Goal: Communication & Community: Answer question/provide support

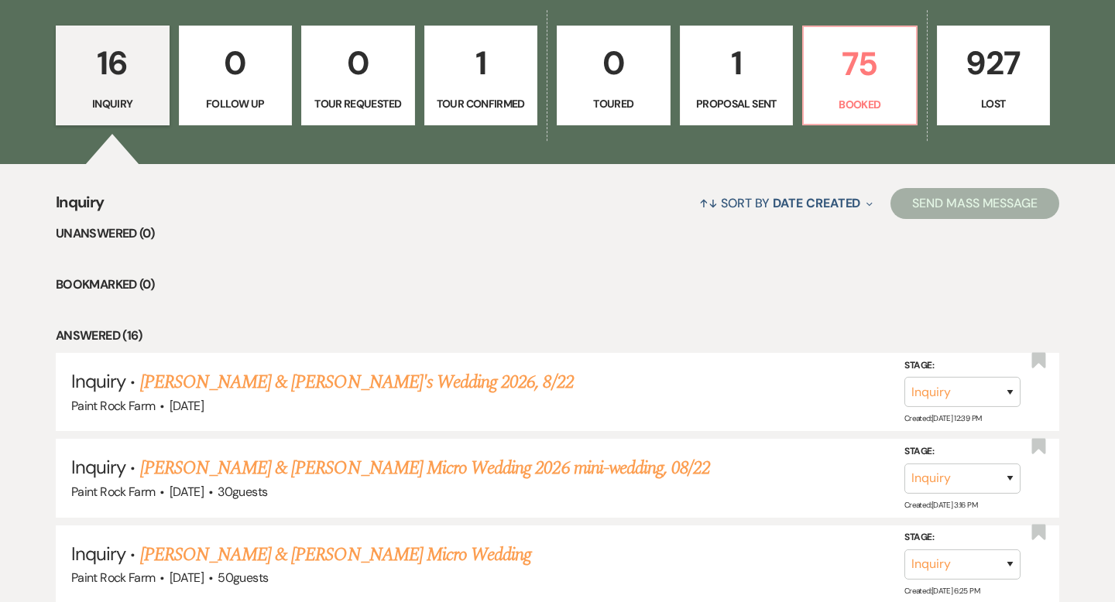
scroll to position [419, 0]
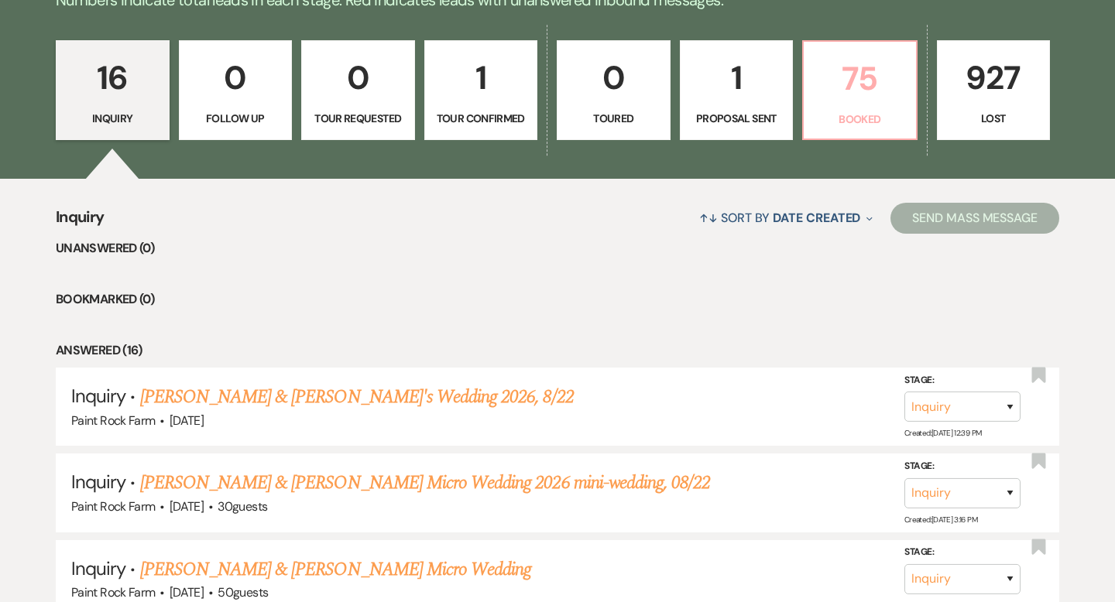
click at [873, 78] on p "75" at bounding box center [860, 79] width 94 height 52
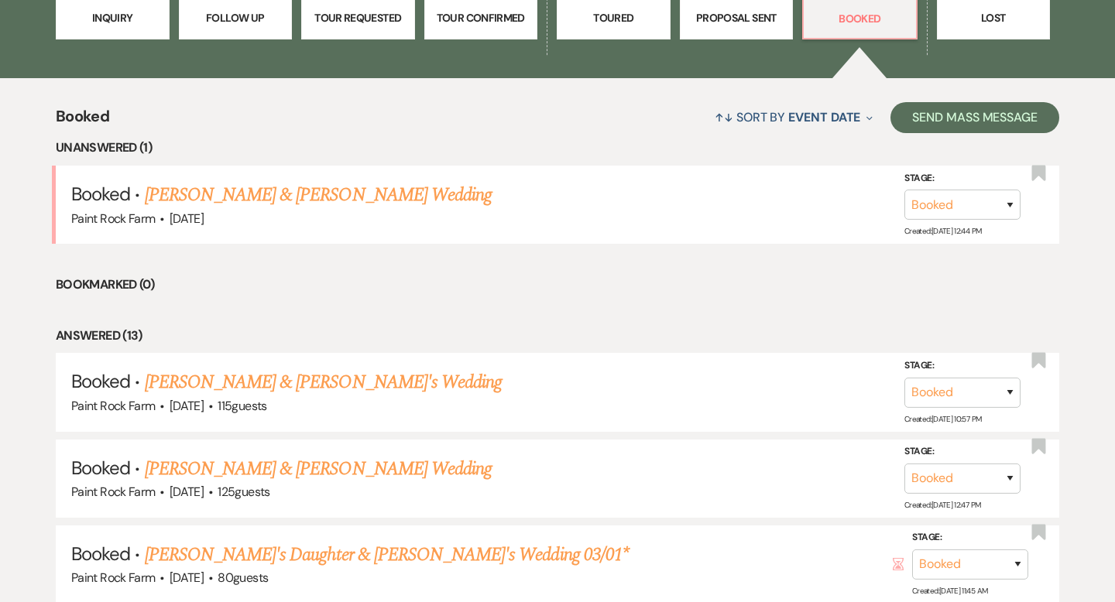
scroll to position [522, 0]
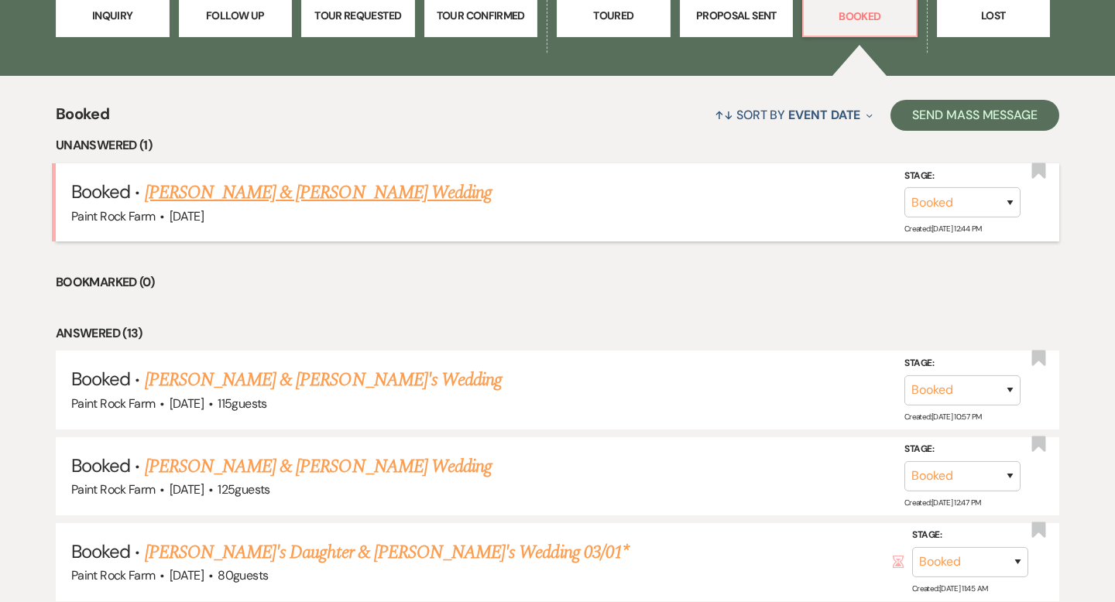
click at [384, 187] on link "[PERSON_NAME] & [PERSON_NAME] Wedding" at bounding box center [318, 193] width 347 height 28
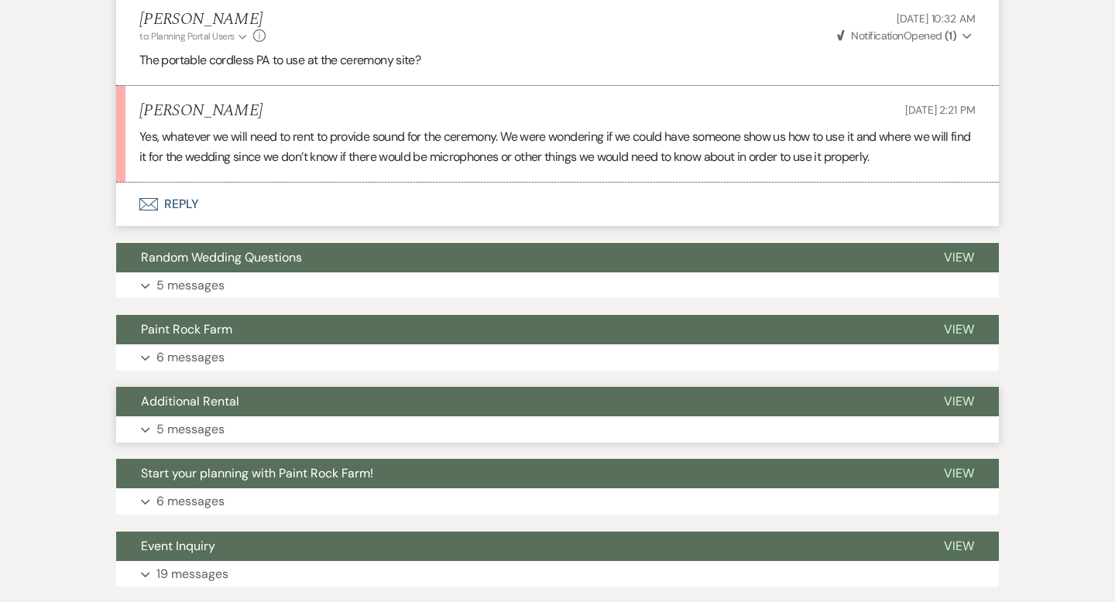
scroll to position [3215, 0]
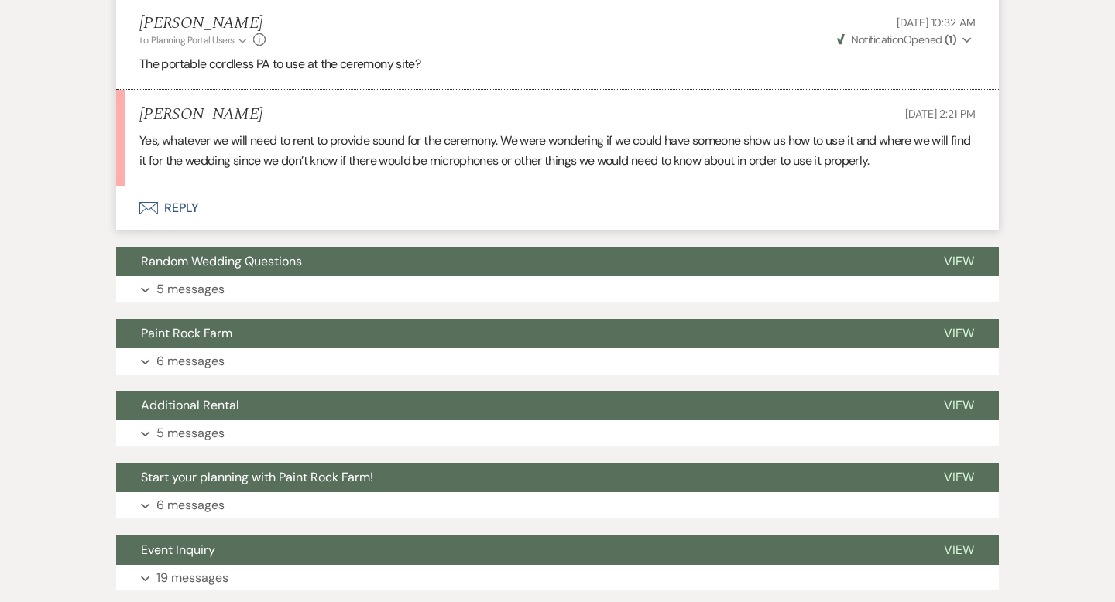
click at [194, 187] on button "Envelope Reply" at bounding box center [557, 208] width 883 height 43
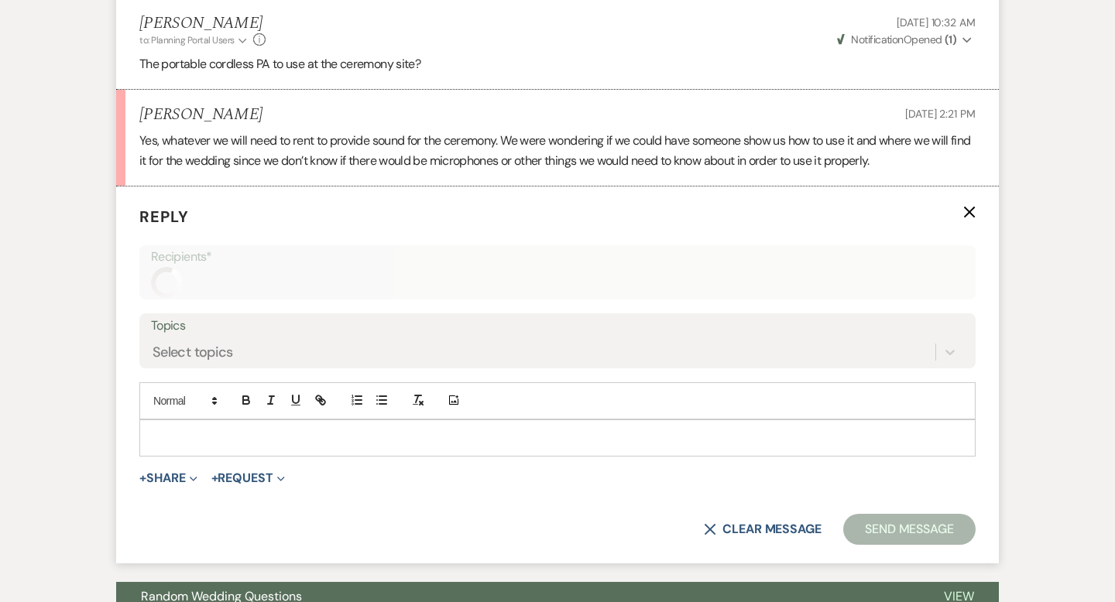
scroll to position [3240, 0]
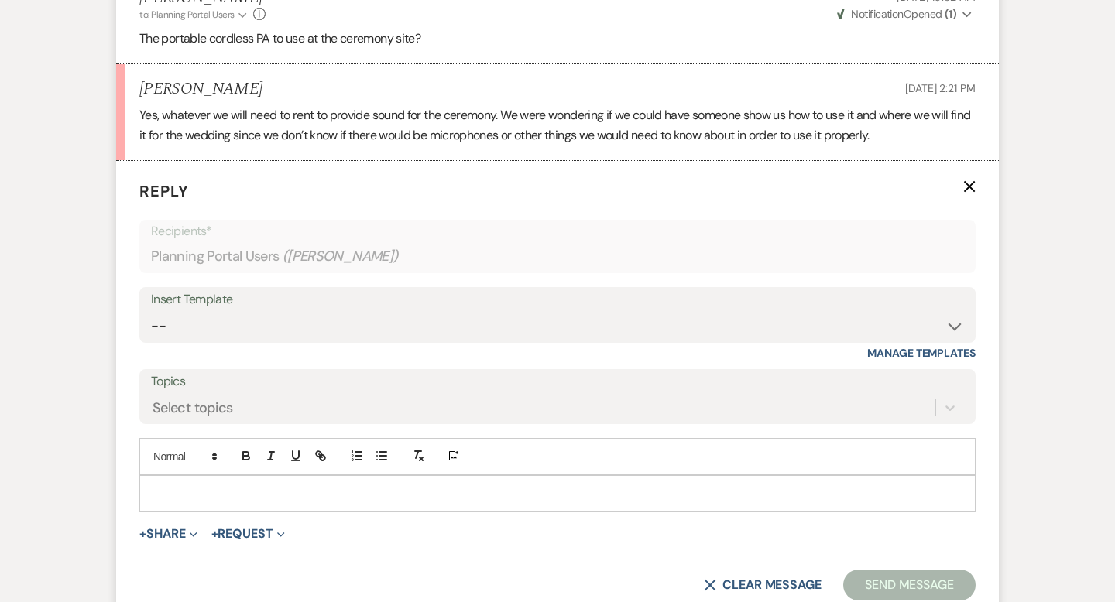
click at [166, 485] on p at bounding box center [557, 493] width 811 height 17
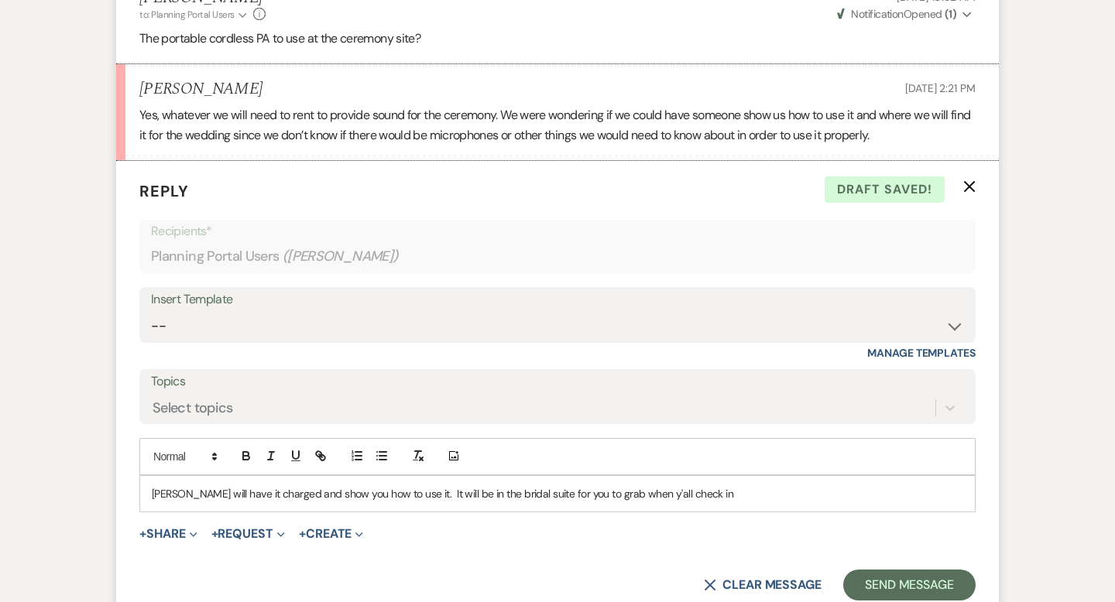
click at [520, 485] on p "[PERSON_NAME] will have it charged and show you how to use it. It will be in th…" at bounding box center [557, 493] width 811 height 17
click at [739, 485] on p "[PERSON_NAME] will have it charged and show you how to use it. It will be in th…" at bounding box center [557, 493] width 811 height 17
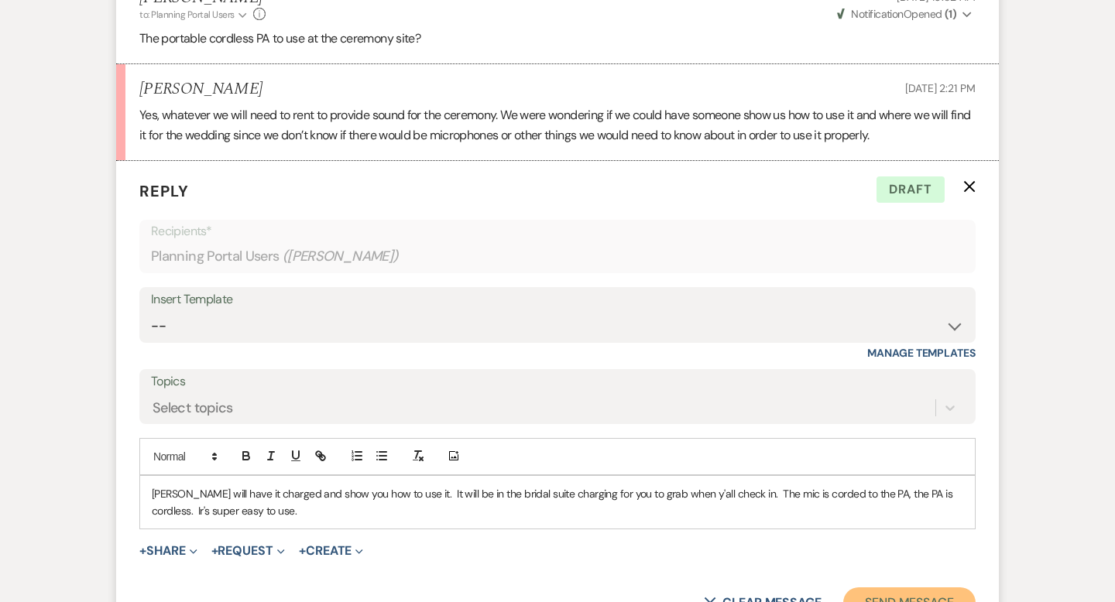
click at [883, 588] on button "Send Message" at bounding box center [909, 603] width 132 height 31
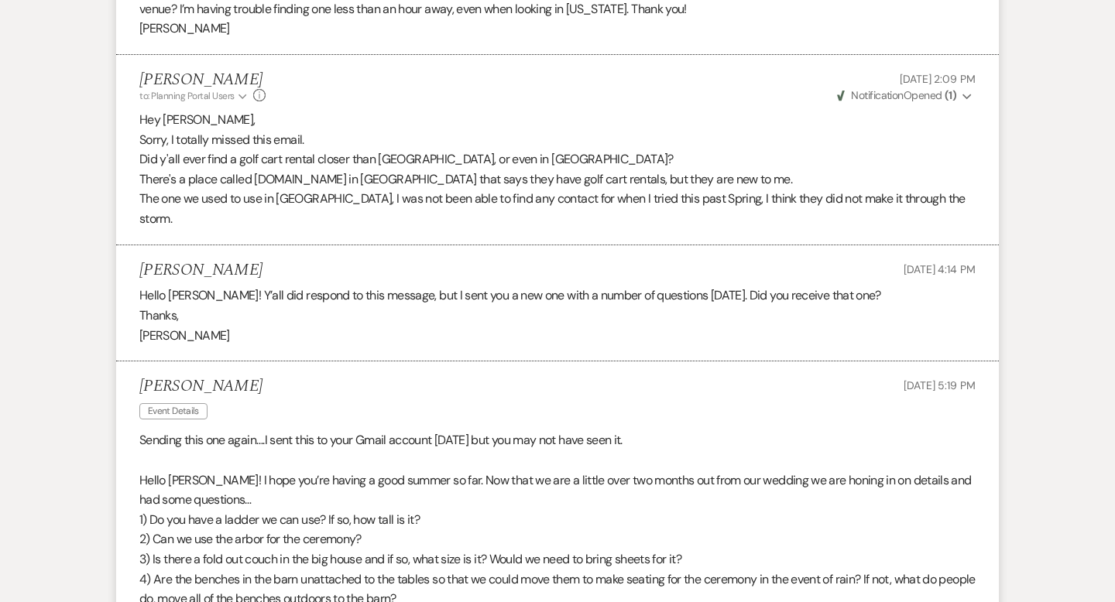
scroll to position [0, 0]
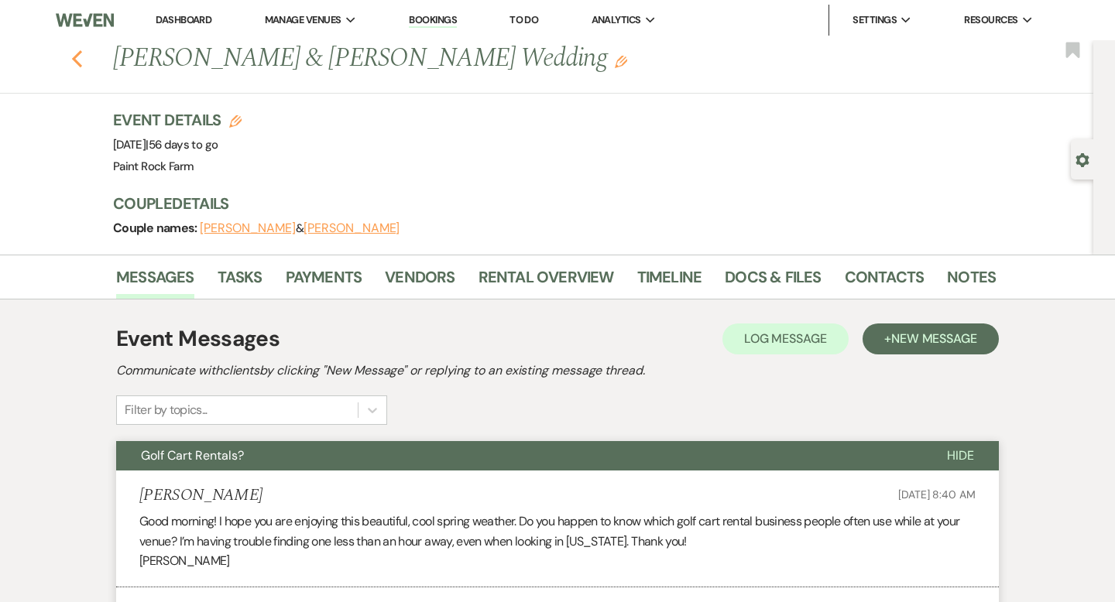
click at [75, 60] on use "button" at bounding box center [77, 58] width 10 height 17
